Goal: Share content

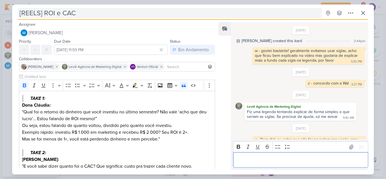
scroll to position [141, 0]
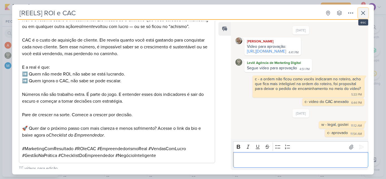
click at [361, 15] on icon at bounding box center [362, 13] width 7 height 7
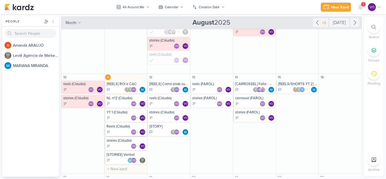
click at [127, 132] on div "VO VO" at bounding box center [126, 132] width 40 height 6
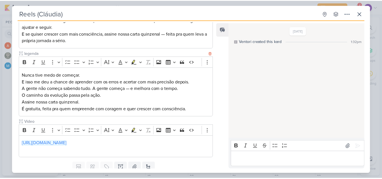
scroll to position [167, 0]
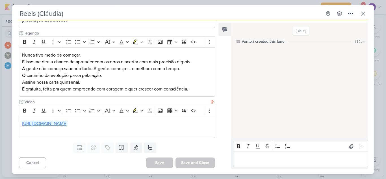
click at [67, 124] on link "[URL][DOMAIN_NAME]" at bounding box center [44, 124] width 45 height 6
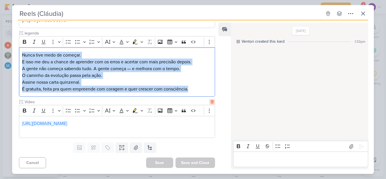
drag, startPoint x: 23, startPoint y: 56, endPoint x: 212, endPoint y: 100, distance: 194.3
click at [212, 100] on div "roteiro do vídeo Rich Text Editor Bold Italic Underline More To-do List Bullete…" at bounding box center [117, 23] width 196 height 230
copy div "Nunca tive medo de começar. E isso me deu a chance de aprender com os erros e a…"
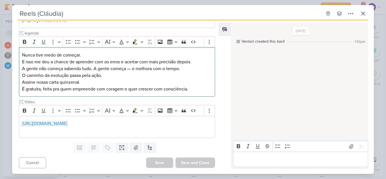
click at [266, 156] on p "Editor editing area: main" at bounding box center [300, 159] width 129 height 7
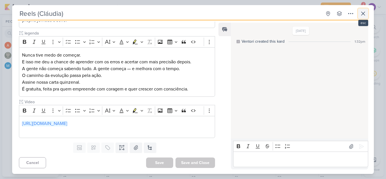
click at [367, 15] on button at bounding box center [363, 13] width 10 height 10
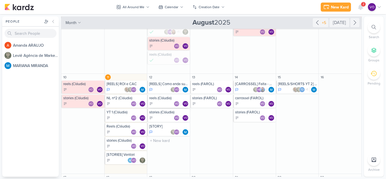
click at [164, 97] on div "reels (Cláudia)" at bounding box center [169, 98] width 40 height 5
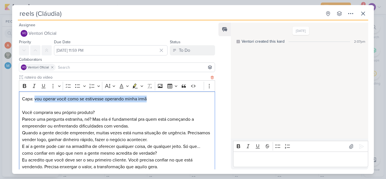
drag, startPoint x: 36, startPoint y: 99, endPoint x: 148, endPoint y: 101, distance: 112.4
click at [148, 101] on p "Capa: vou operar você como se estivesse operando minha irmã" at bounding box center [117, 98] width 190 height 7
copy p "vou operar você como se estivesse operando minha irmã"
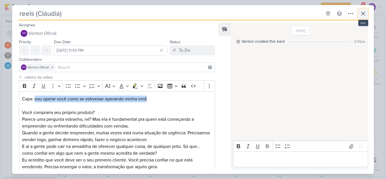
click at [359, 12] on button at bounding box center [363, 13] width 10 height 10
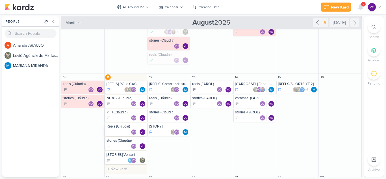
click at [116, 125] on div "Reels (Cláudia)" at bounding box center [126, 126] width 40 height 5
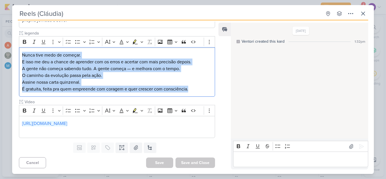
drag, startPoint x: 192, startPoint y: 90, endPoint x: 0, endPoint y: 49, distance: 196.2
click at [0, 49] on div "Reels (Cláudia) Created by me" at bounding box center [193, 89] width 386 height 179
copy div "Nunca tive medo de começar. E isso me deu a chance de aprender com os erros e a…"
